Goal: Task Accomplishment & Management: Use online tool/utility

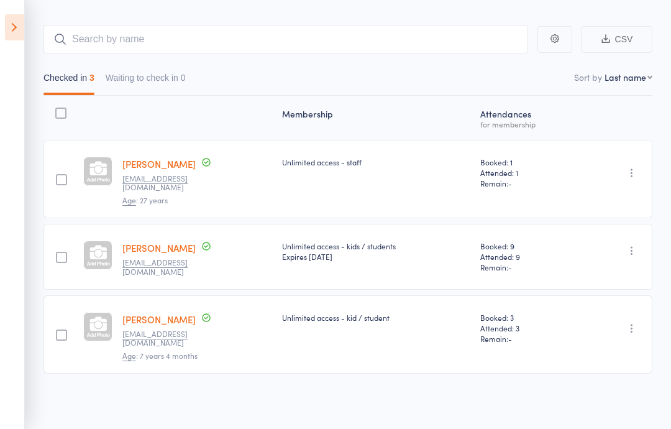
click at [10, 32] on icon at bounding box center [14, 27] width 19 height 26
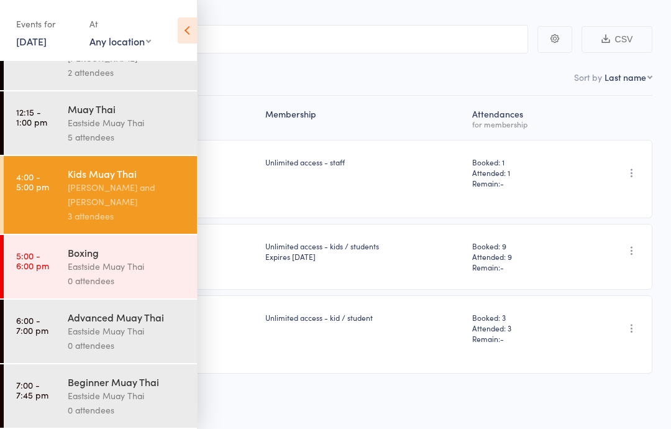
scroll to position [107, 0]
click at [47, 39] on link "[DATE]" at bounding box center [31, 41] width 30 height 14
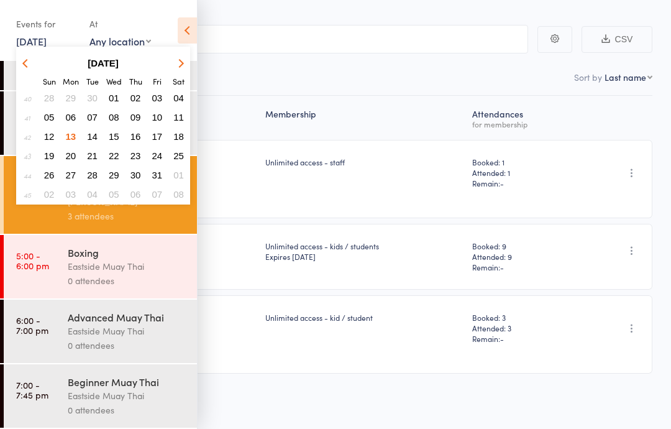
click at [74, 132] on span "13" at bounding box center [71, 136] width 11 height 11
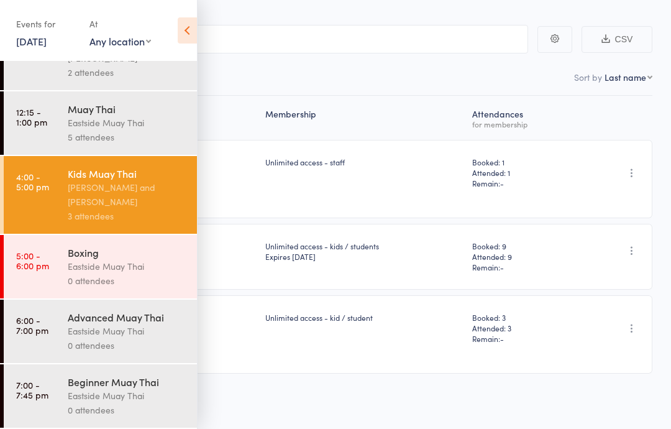
click at [89, 248] on div "Boxing" at bounding box center [127, 252] width 119 height 14
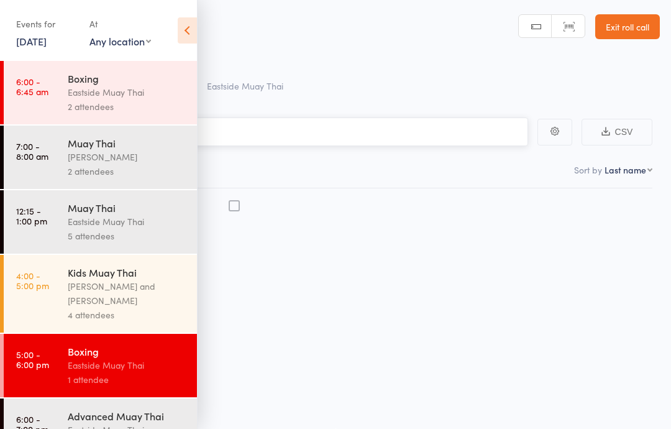
scroll to position [1, 0]
click at [185, 29] on icon at bounding box center [187, 30] width 19 height 26
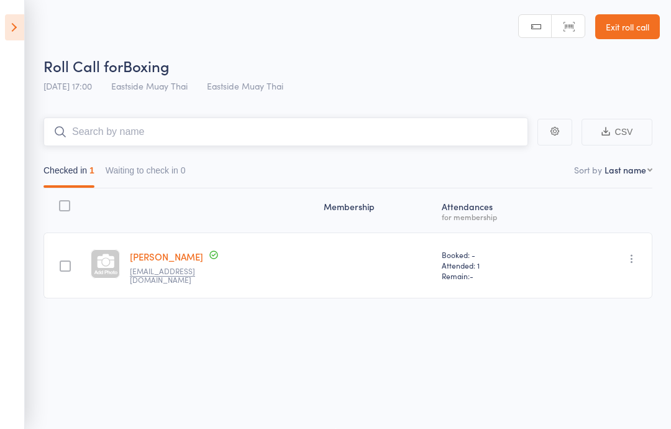
click at [231, 125] on input "search" at bounding box center [285, 131] width 484 height 29
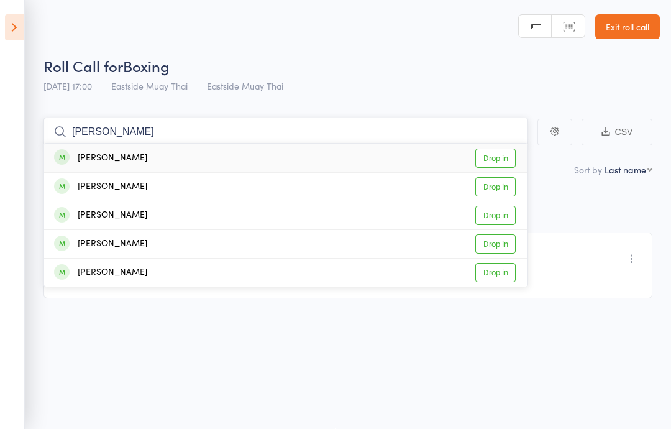
type input "[PERSON_NAME]"
click at [122, 155] on div "[PERSON_NAME]" at bounding box center [100, 158] width 93 height 14
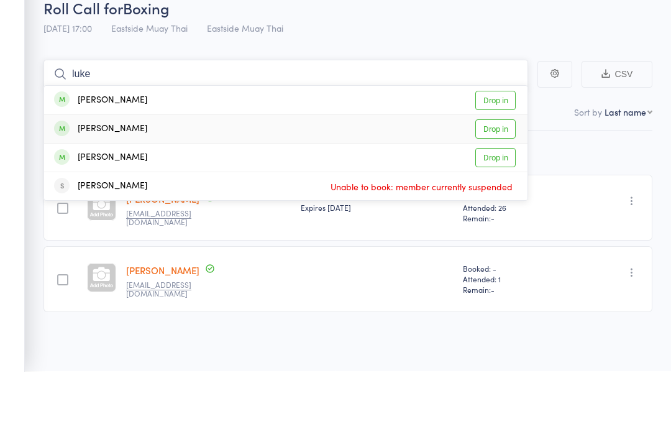
type input "luke"
click at [120, 179] on div "[PERSON_NAME]" at bounding box center [100, 186] width 93 height 14
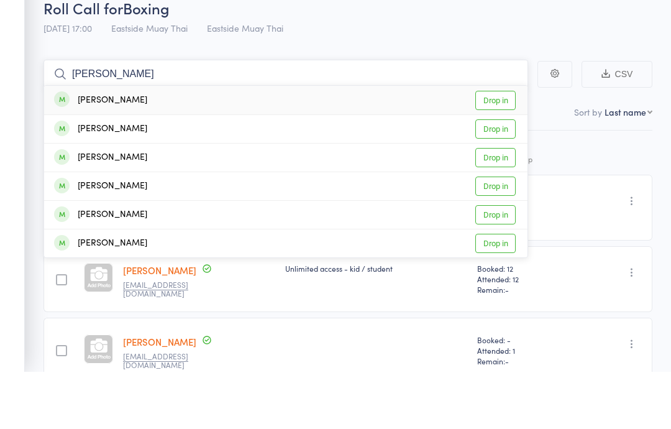
type input "[PERSON_NAME]"
click at [500, 143] on div "[PERSON_NAME] Drop in" at bounding box center [285, 157] width 483 height 29
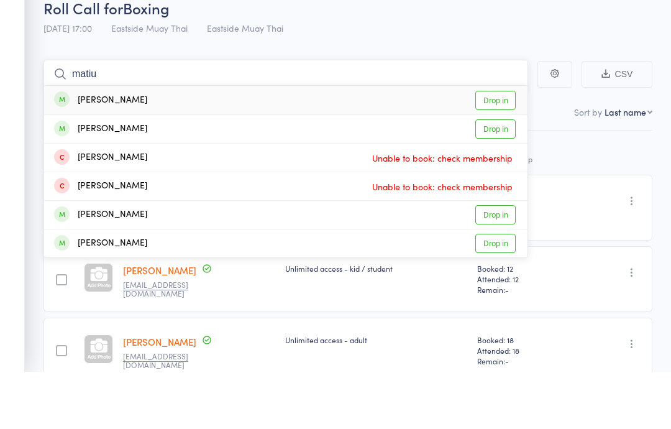
click at [501, 117] on input "matiu" at bounding box center [285, 131] width 484 height 29
type input "matiu"
click at [498, 148] on link "Drop in" at bounding box center [495, 157] width 40 height 19
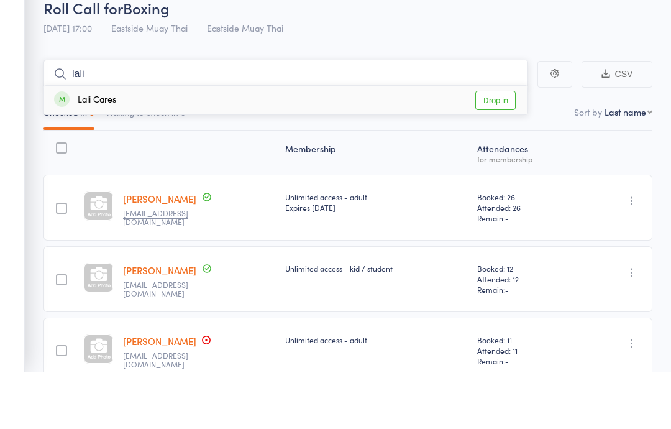
type input "lali"
click at [495, 148] on link "Drop in" at bounding box center [495, 157] width 40 height 19
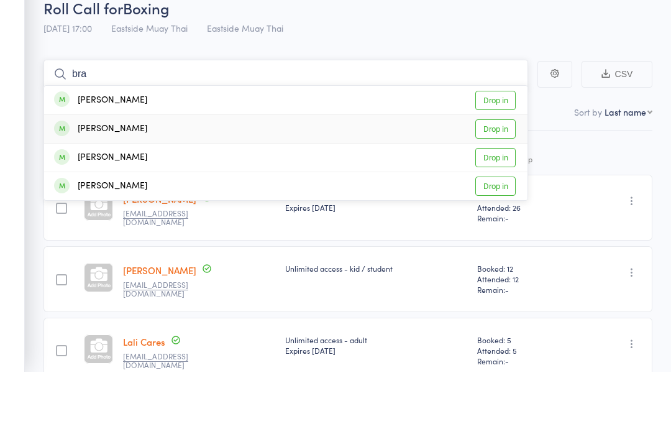
type input "bra"
click at [123, 179] on div "[PERSON_NAME]" at bounding box center [100, 186] width 93 height 14
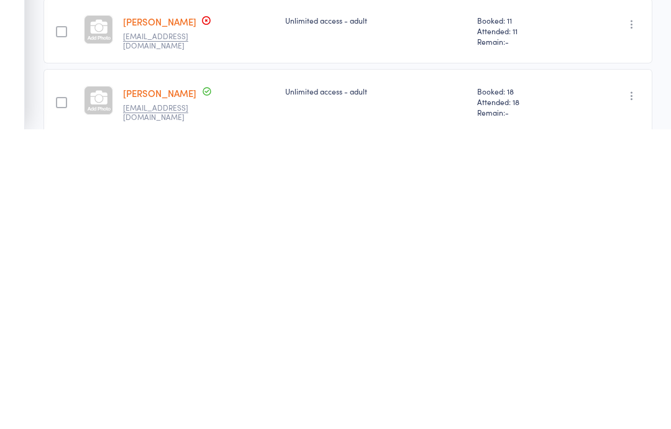
scroll to position [0, 0]
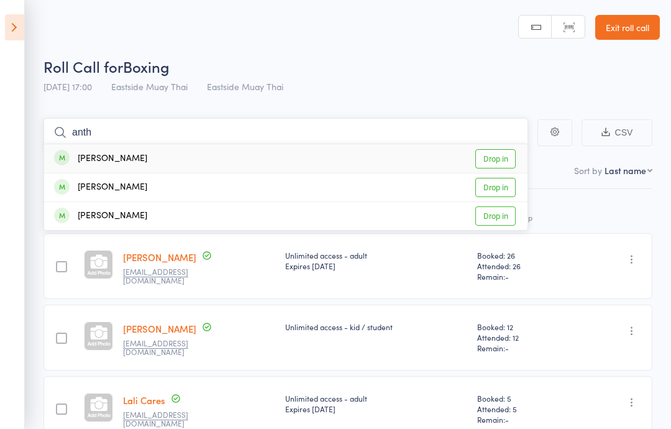
type input "anth"
click at [189, 162] on div "[PERSON_NAME] Drop in" at bounding box center [285, 158] width 483 height 29
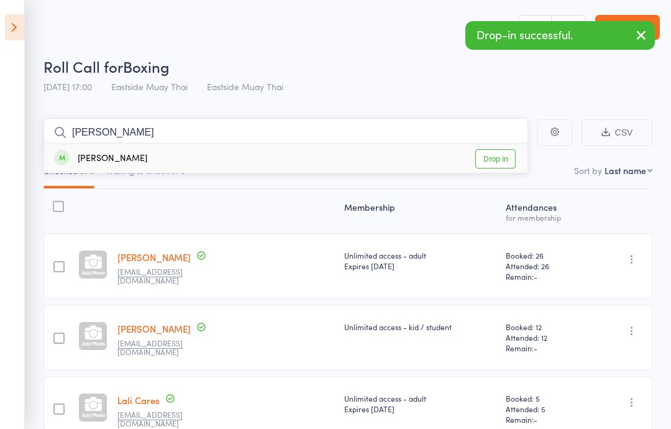
type input "[PERSON_NAME]"
click at [496, 159] on link "Drop in" at bounding box center [495, 158] width 40 height 19
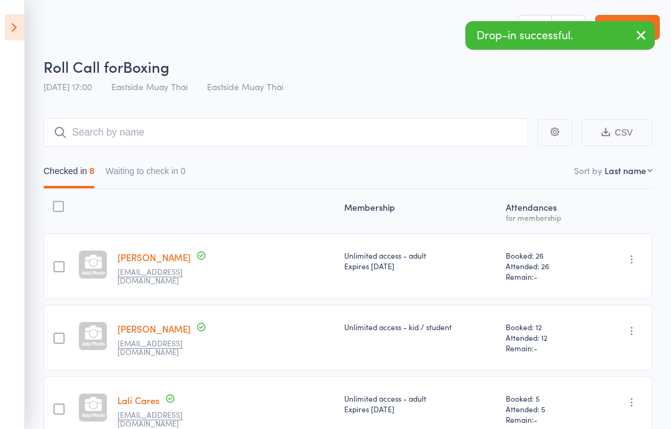
click at [426, 64] on div "Roll Call for Boxing" at bounding box center [351, 66] width 616 height 20
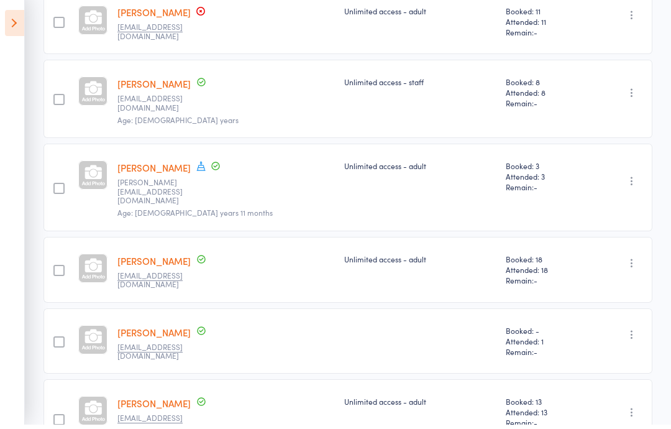
scroll to position [451, 0]
